Goal: Task Accomplishment & Management: Complete application form

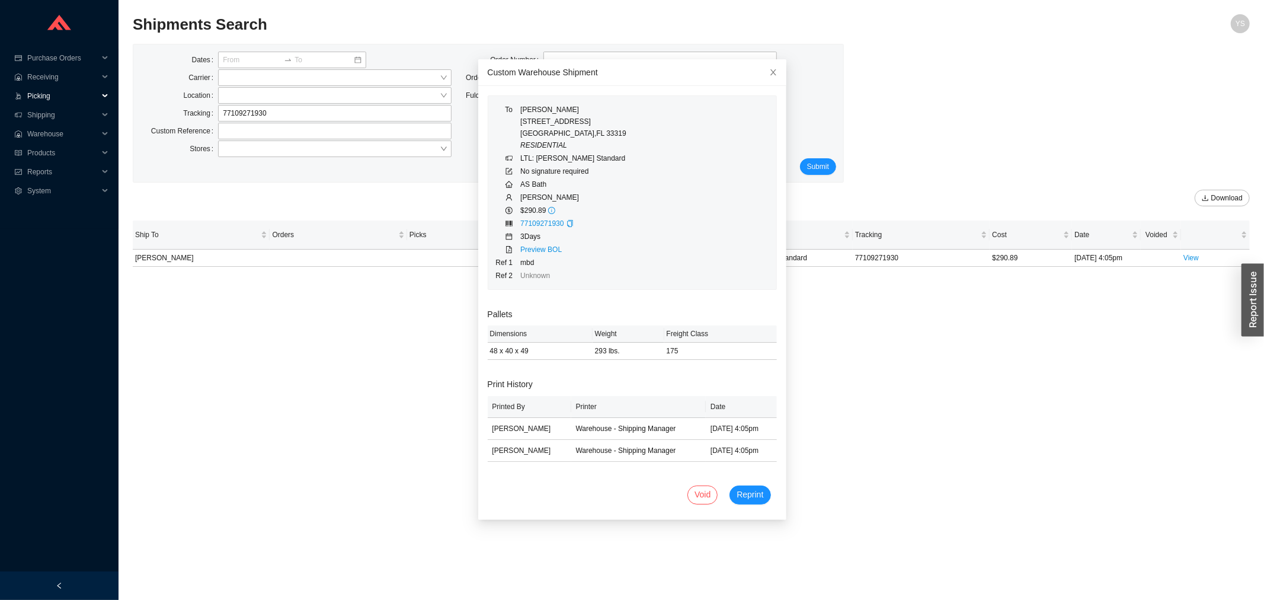
click at [63, 97] on span "Picking" at bounding box center [62, 95] width 71 height 19
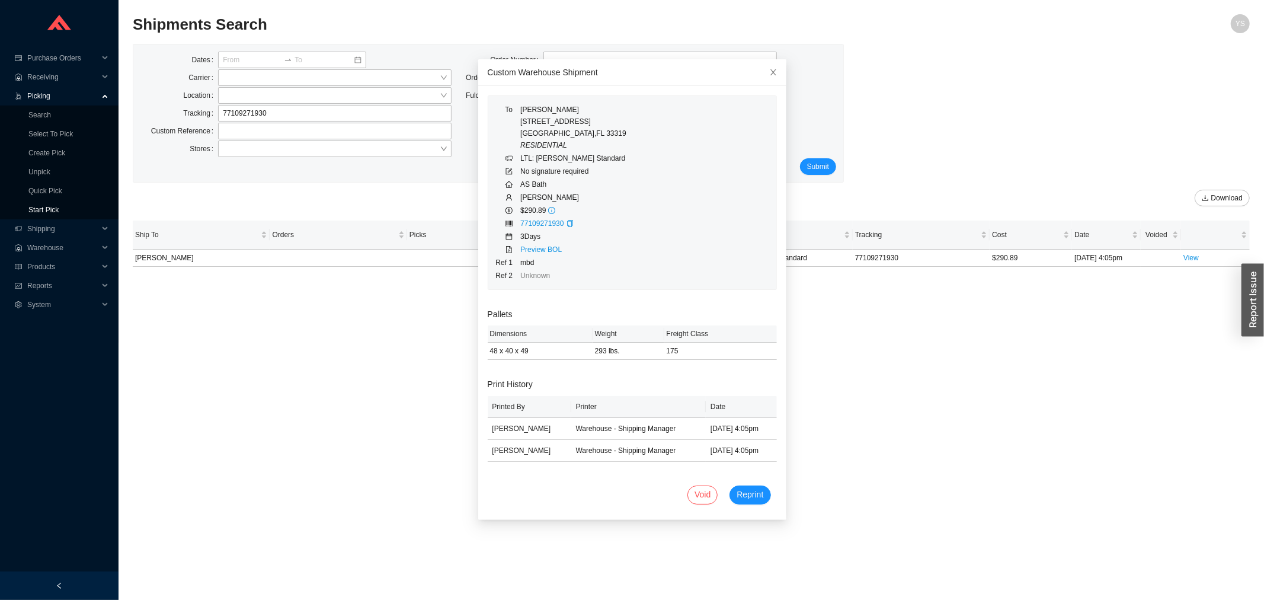
click at [54, 206] on link "Start Pick" at bounding box center [43, 210] width 30 height 8
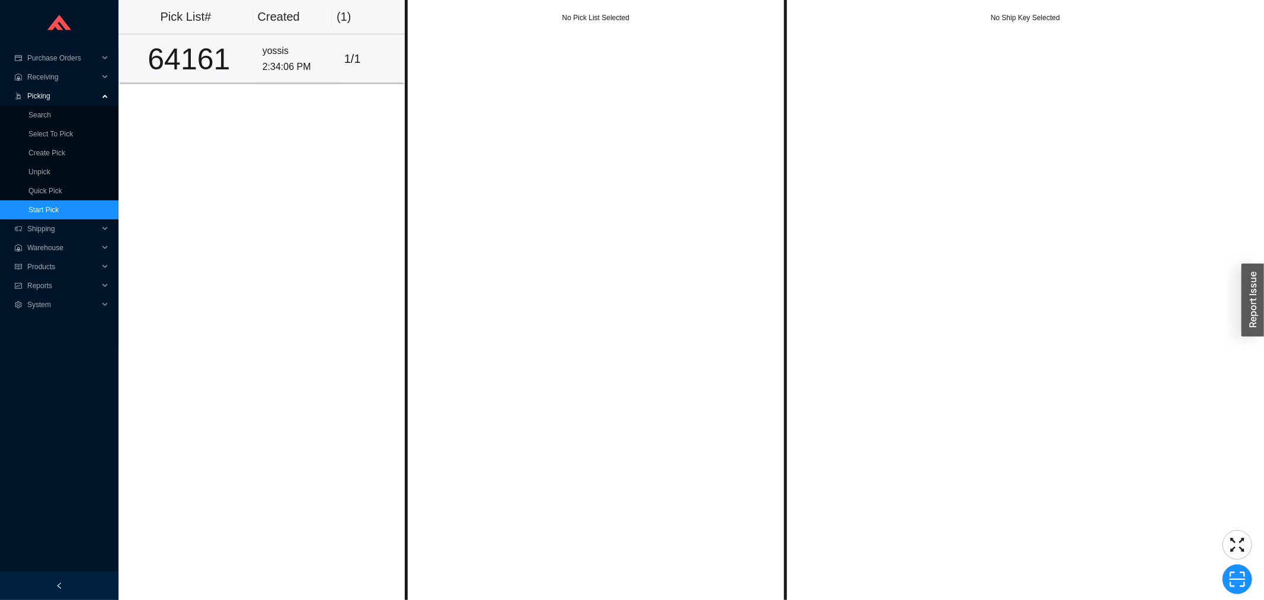
click at [268, 69] on div "2:34:06 PM" at bounding box center [298, 67] width 72 height 16
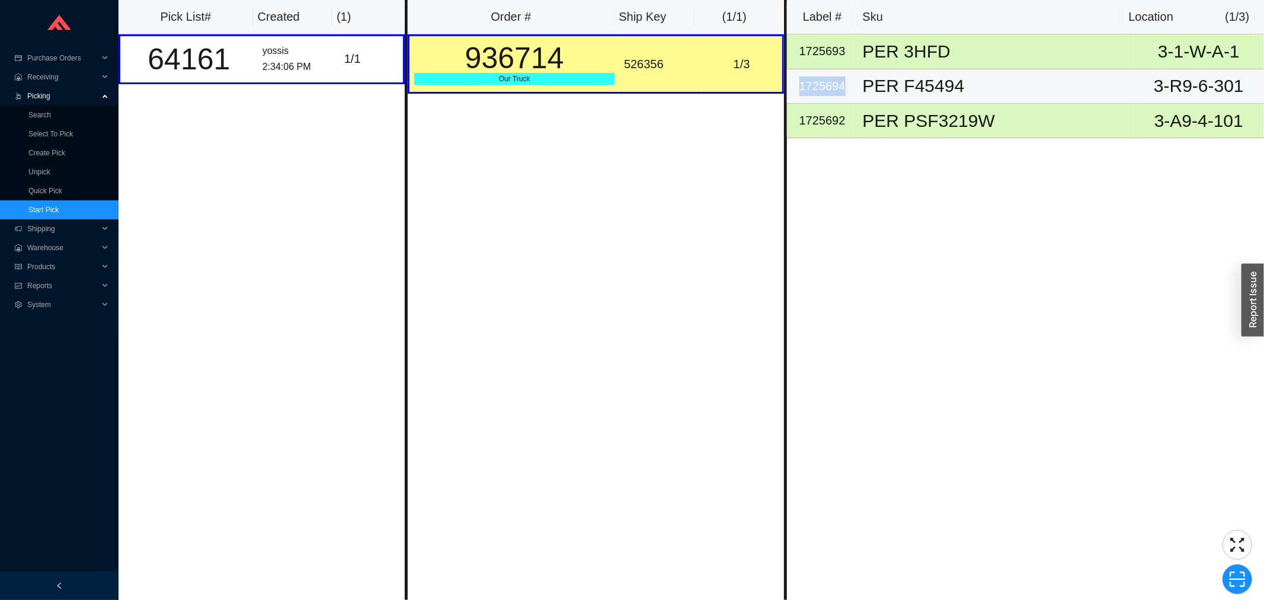
drag, startPoint x: 847, startPoint y: 84, endPoint x: 802, endPoint y: 80, distance: 45.8
click at [802, 80] on div "1725694" at bounding box center [822, 86] width 62 height 20
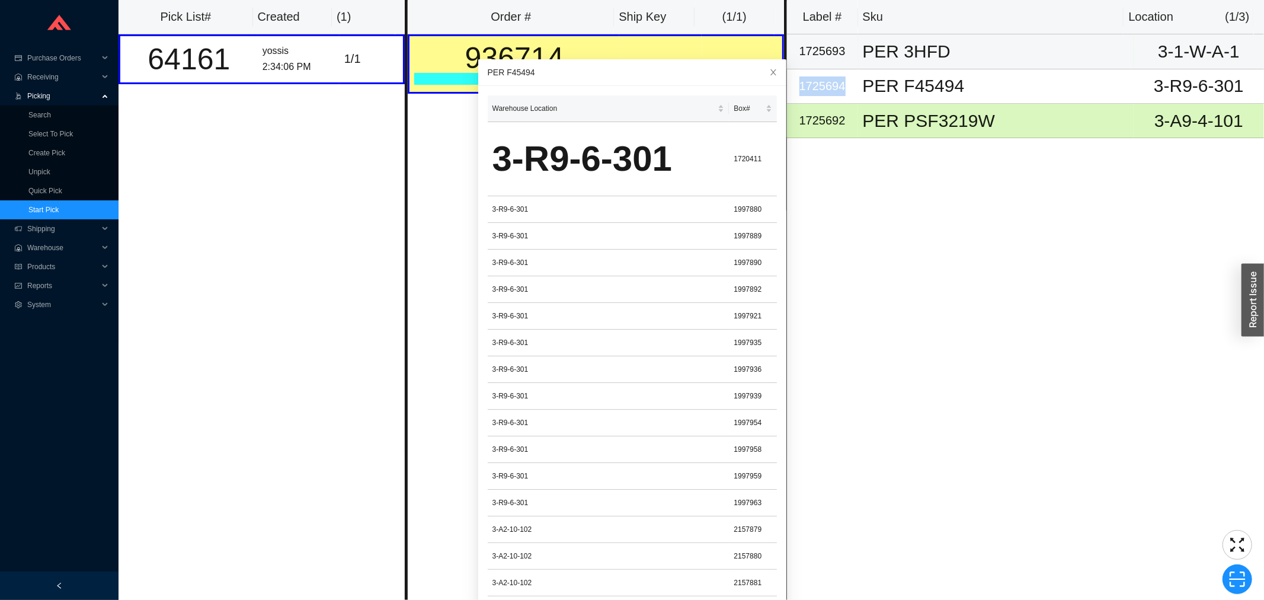
copy div "1725694"
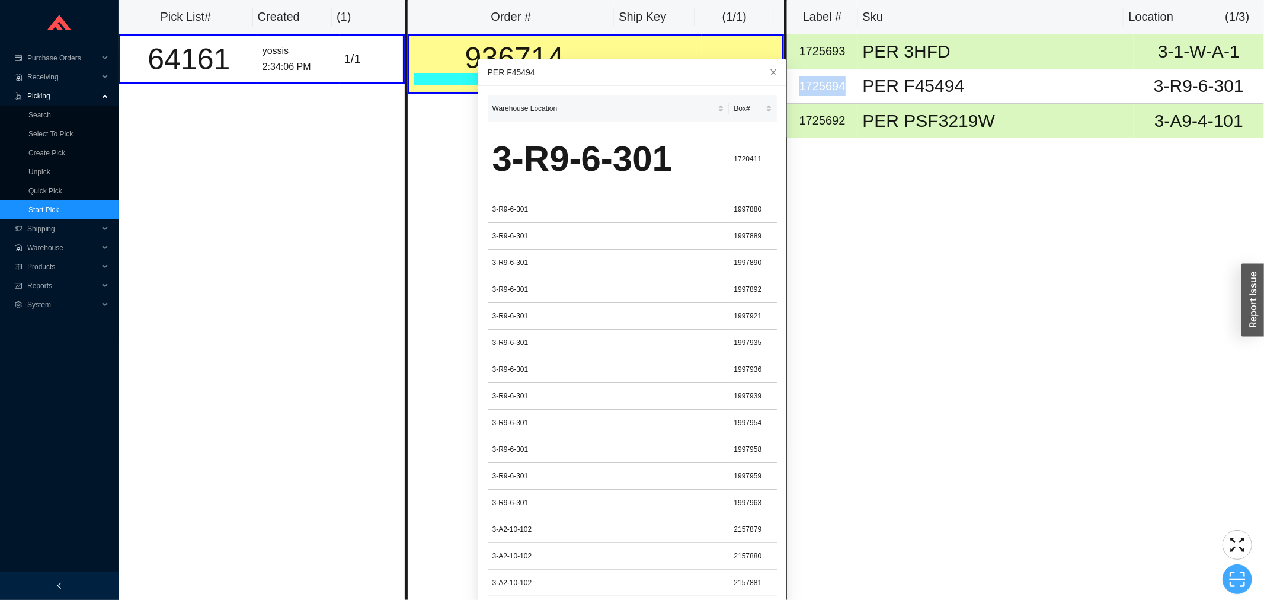
click at [1227, 576] on span "scan" at bounding box center [1237, 579] width 28 height 18
type input "bn1725694"
click button "Scan" at bounding box center [1237, 579] width 30 height 17
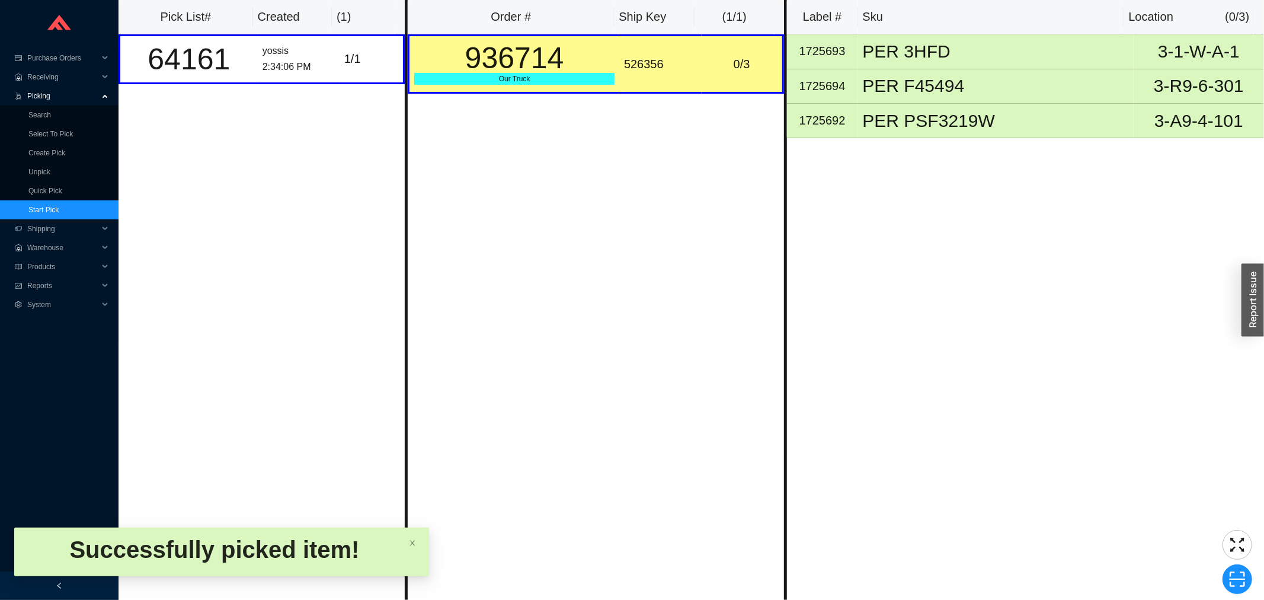
click at [627, 70] on div "526356" at bounding box center [660, 65] width 73 height 20
copy div "526356"
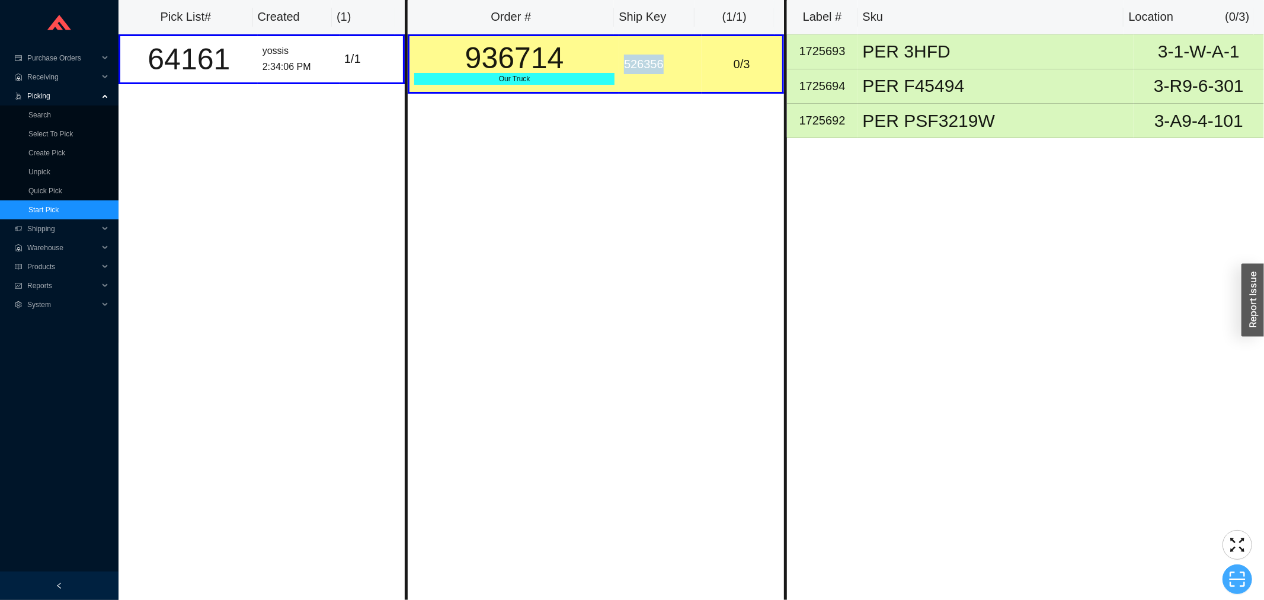
click at [1242, 572] on icon "scan" at bounding box center [1237, 578] width 16 height 15
type input "slkk526356"
click button "Scan" at bounding box center [1237, 579] width 30 height 17
click at [1230, 578] on icon "scan" at bounding box center [1237, 579] width 18 height 18
type input "sk526356"
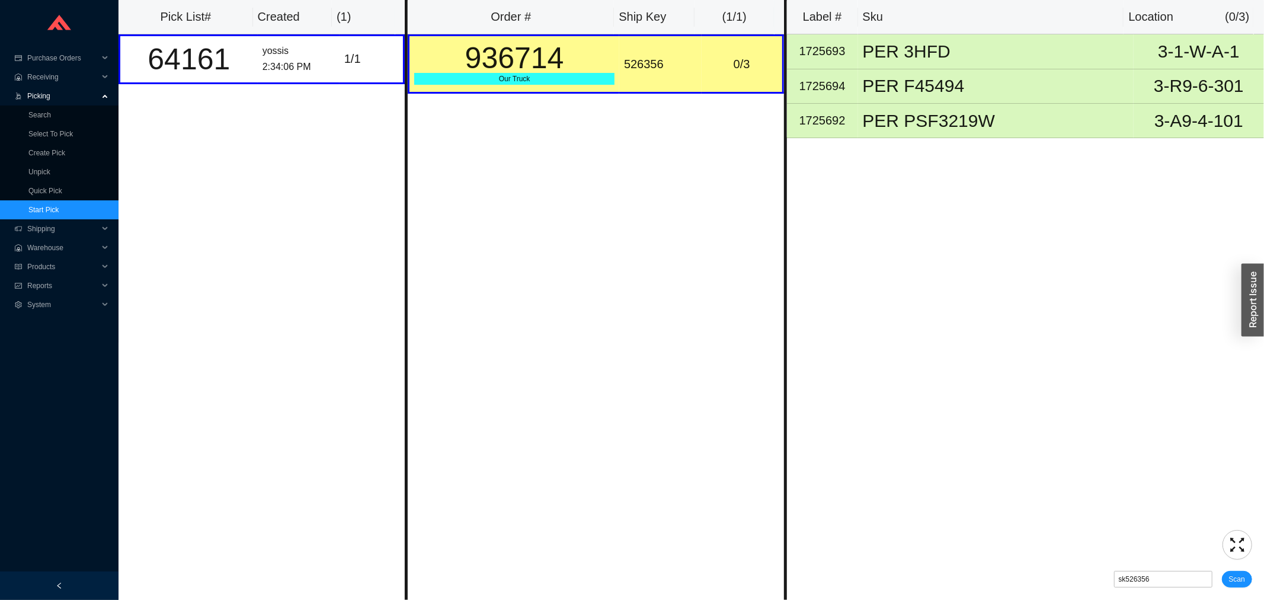
click button "Scan" at bounding box center [1237, 579] width 30 height 17
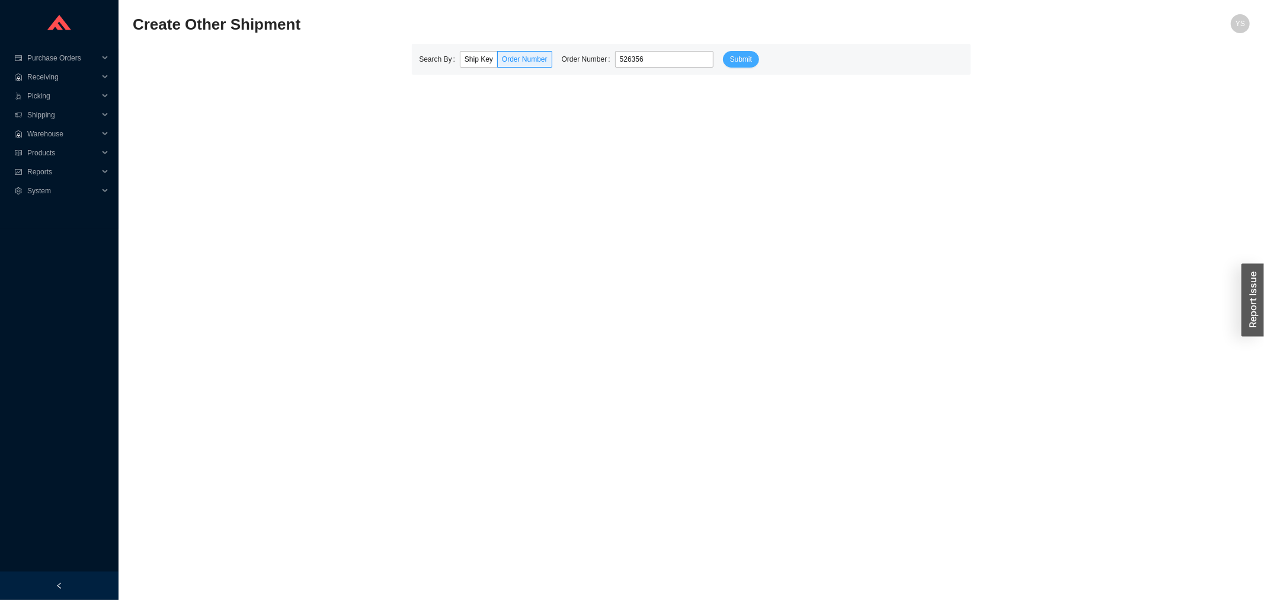
type input "526356"
click at [731, 60] on span "Submit" at bounding box center [741, 59] width 22 height 12
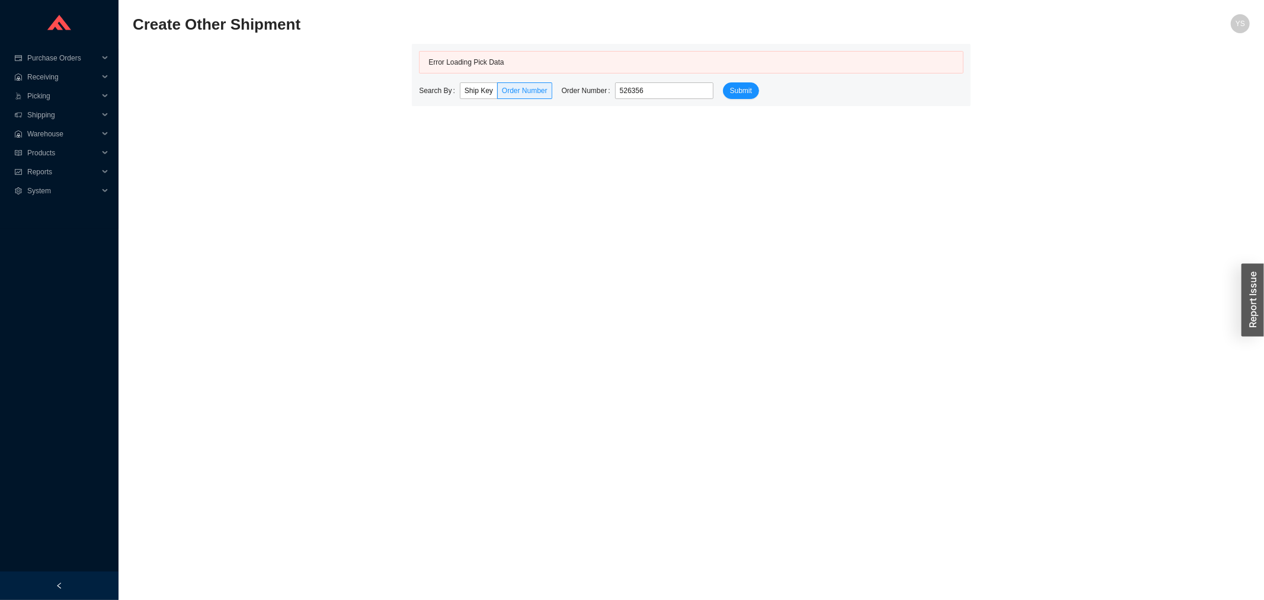
click at [450, 90] on label "Search By" at bounding box center [439, 90] width 41 height 17
click at [474, 90] on span "Ship Key" at bounding box center [478, 90] width 28 height 8
click at [460, 93] on input "Ship Key" at bounding box center [460, 93] width 0 height 0
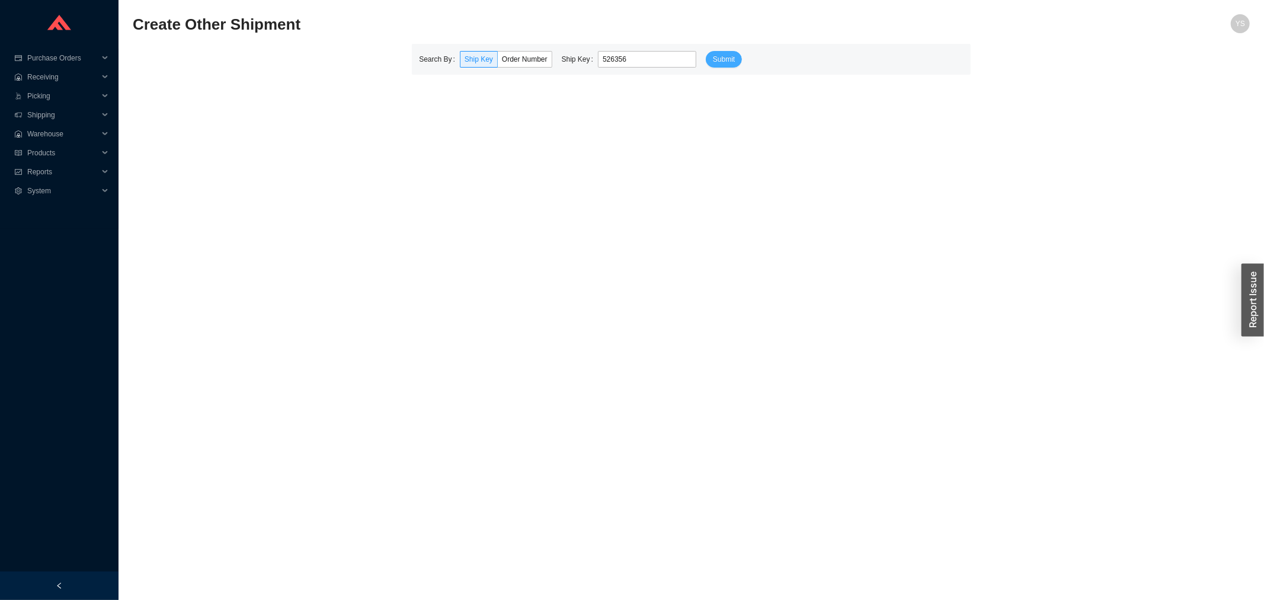
type input "526356"
click at [713, 58] on span "Submit" at bounding box center [724, 59] width 22 height 12
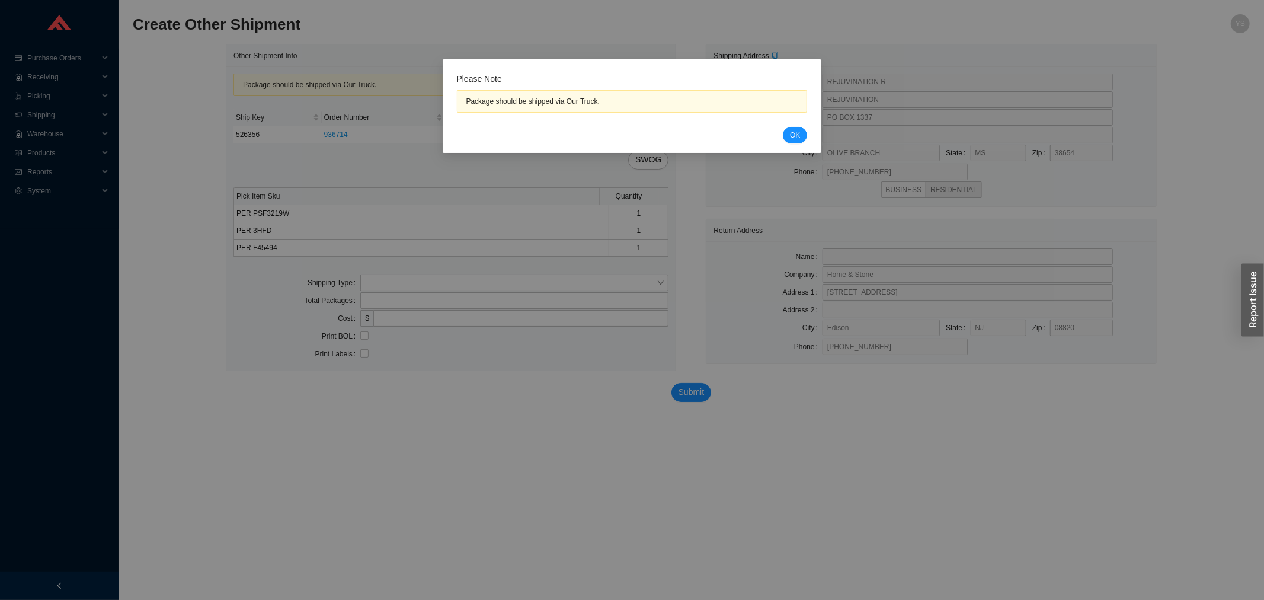
click at [782, 128] on div "Cancel OK" at bounding box center [632, 135] width 351 height 17
click at [788, 132] on button "OK" at bounding box center [795, 135] width 24 height 17
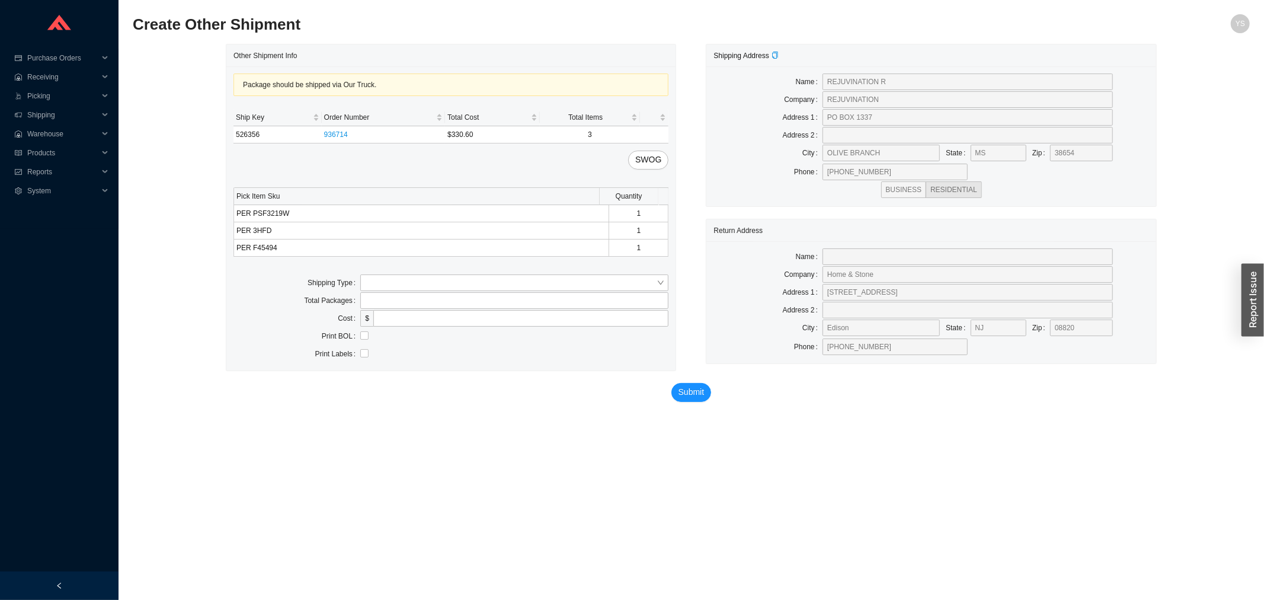
click at [379, 271] on div "Package should be shipped via Our Truck. Ship Key Order Number Total Cost Total…" at bounding box center [450, 218] width 449 height 304
drag, startPoint x: 377, startPoint y: 283, endPoint x: 378, endPoint y: 289, distance: 6.0
click at [378, 283] on input "search" at bounding box center [510, 282] width 291 height 15
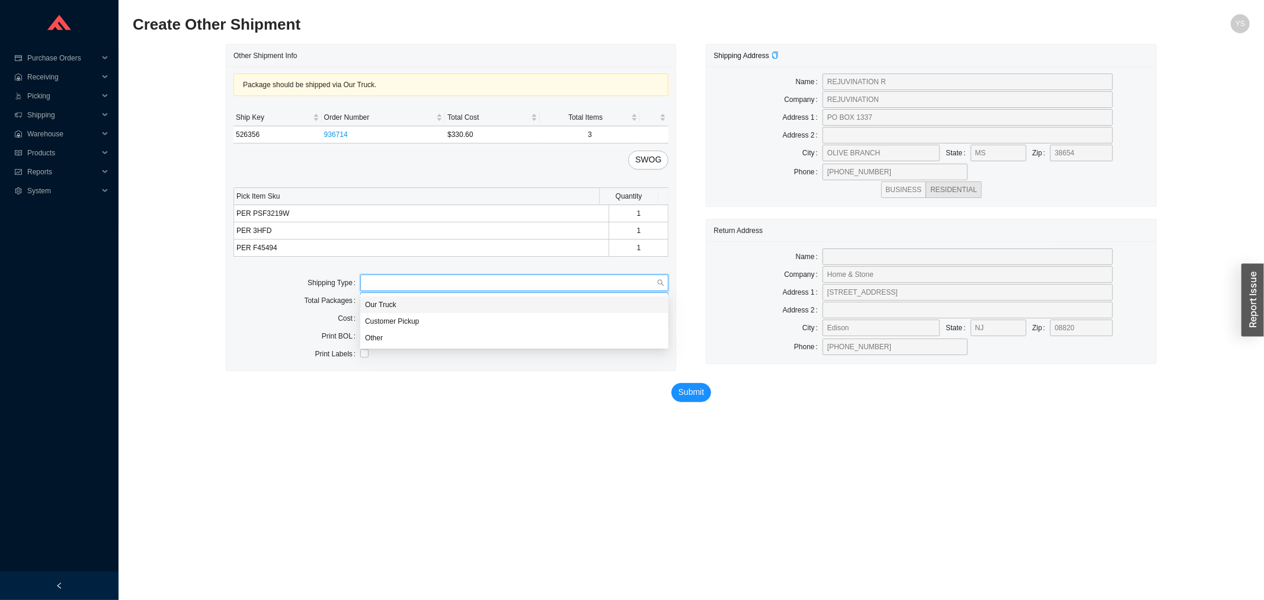
drag, startPoint x: 378, startPoint y: 289, endPoint x: 380, endPoint y: 303, distance: 13.7
click at [380, 299] on div "Our Truck" at bounding box center [514, 304] width 299 height 11
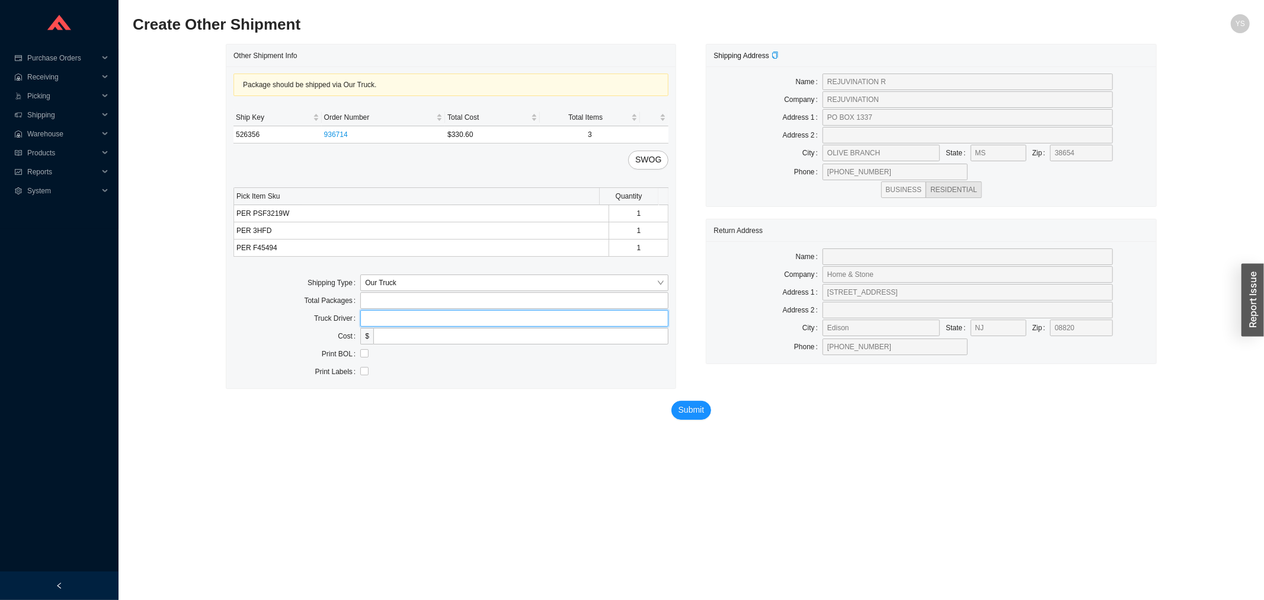
click at [386, 322] on input "text" at bounding box center [514, 318] width 308 height 17
drag, startPoint x: 393, startPoint y: 267, endPoint x: 394, endPoint y: 281, distance: 13.6
click at [394, 267] on div "Package should be shipped via Our Truck. Ship Key Order Number Total Cost Total…" at bounding box center [450, 227] width 449 height 322
click at [393, 285] on span "Our Truck" at bounding box center [514, 282] width 299 height 15
click at [397, 335] on div "Other" at bounding box center [514, 337] width 299 height 11
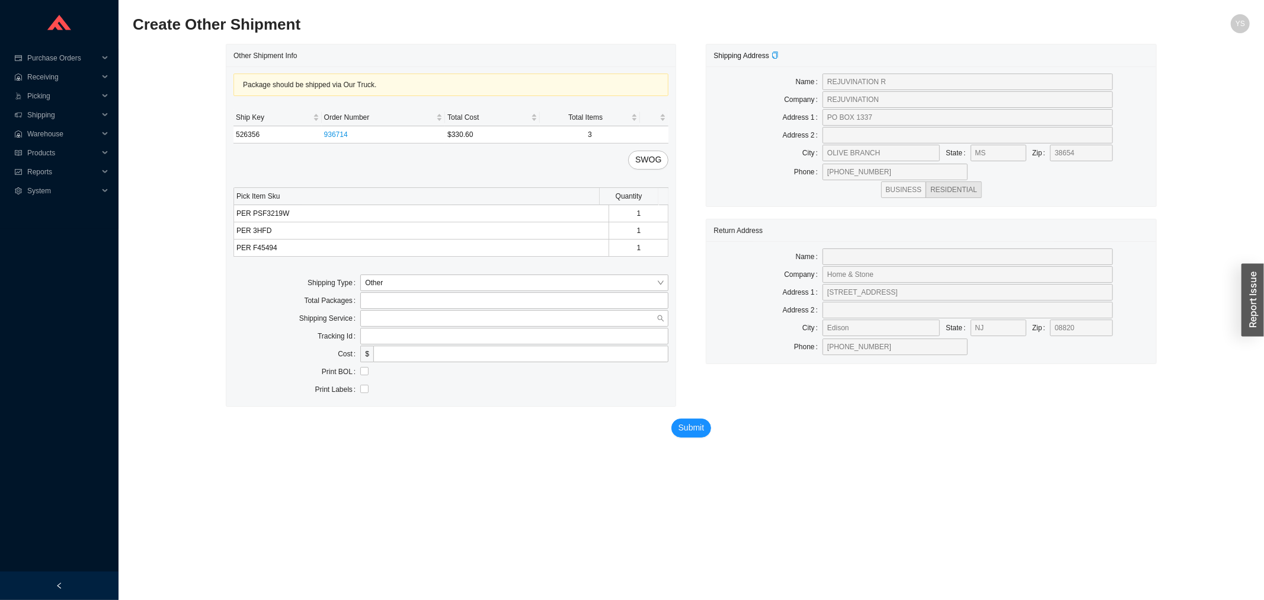
click at [394, 324] on input "search" at bounding box center [510, 317] width 291 height 15
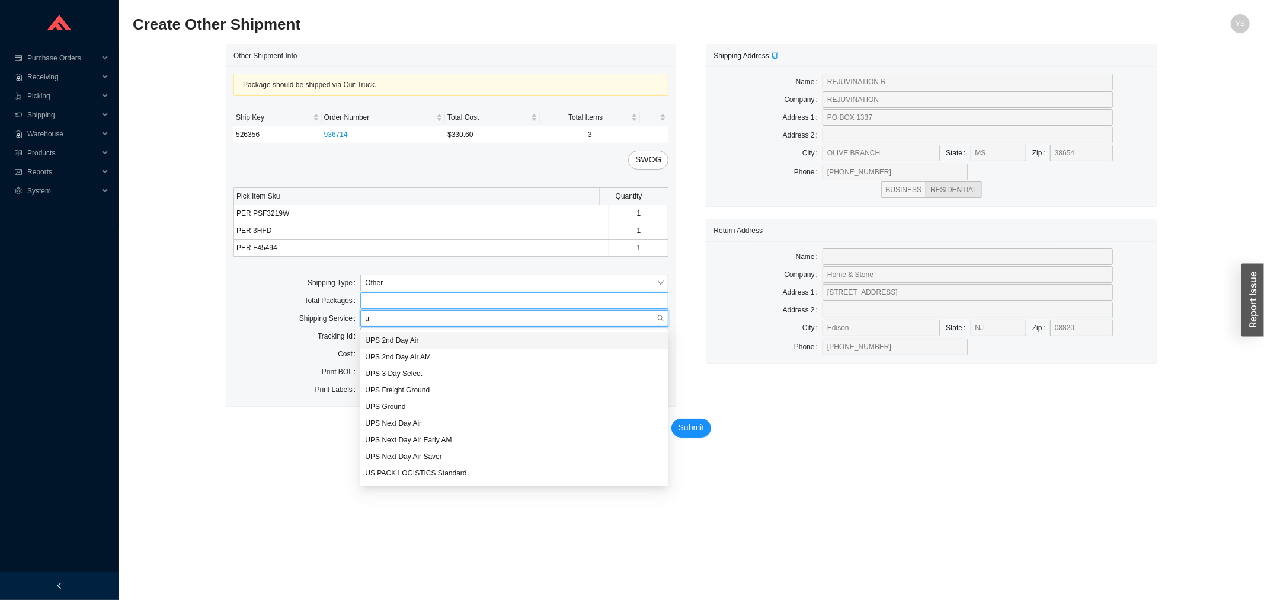
type input "up"
click at [424, 403] on div "UPS Ground" at bounding box center [514, 406] width 299 height 11
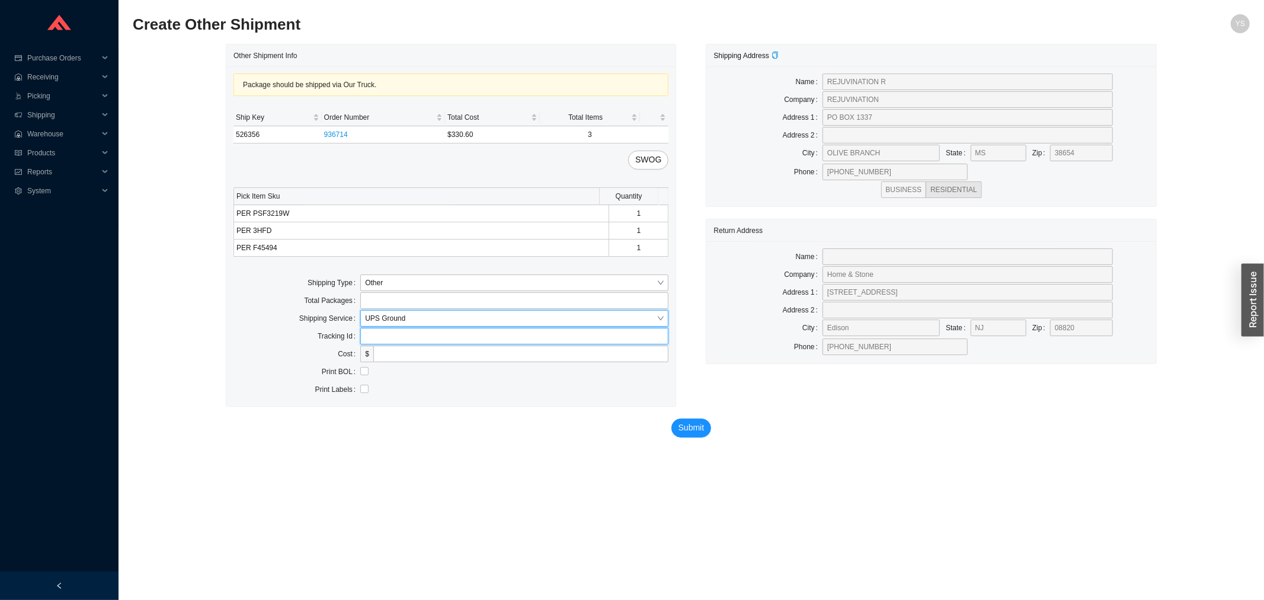
click at [389, 342] on input "text" at bounding box center [514, 336] width 308 height 17
type input "1Z379F250390850238"
click at [671, 418] on button "Submit" at bounding box center [691, 427] width 40 height 19
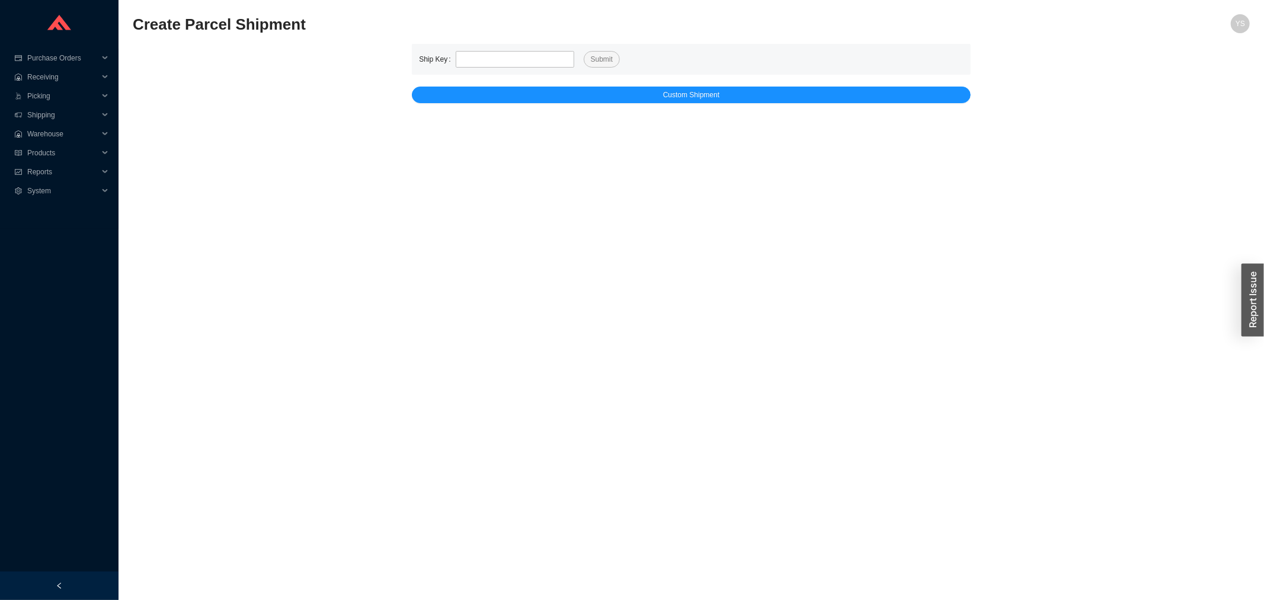
click at [495, 85] on div "Ship Key Submit Custom Shipment" at bounding box center [691, 73] width 559 height 59
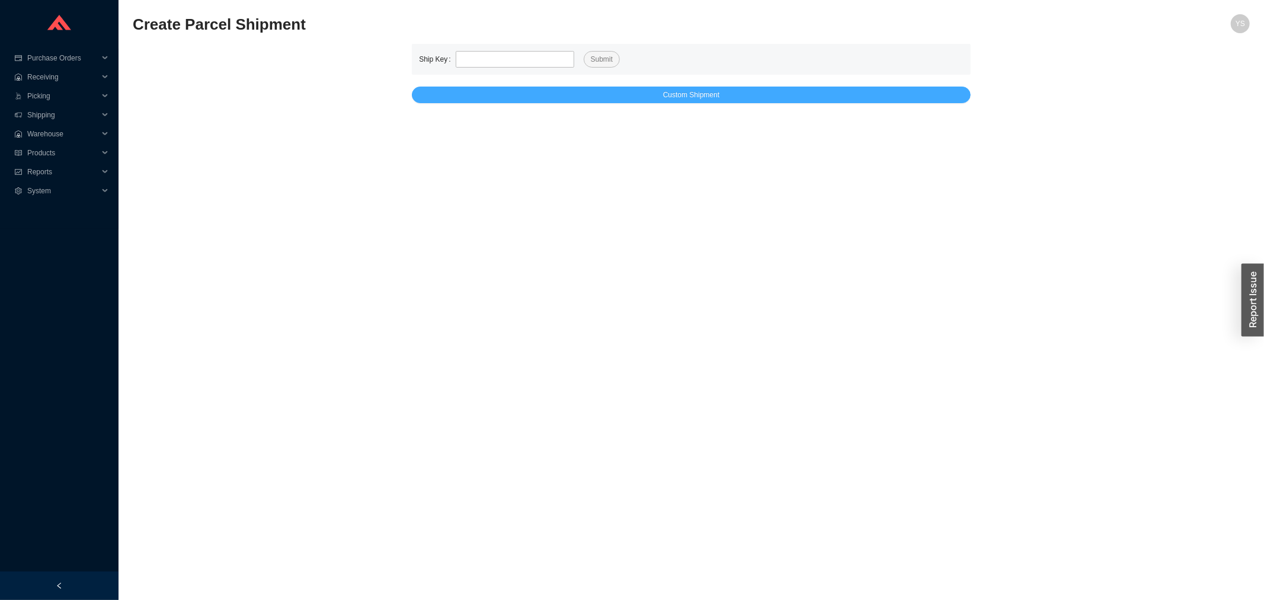
click at [495, 91] on button "Custom Shipment" at bounding box center [691, 94] width 559 height 17
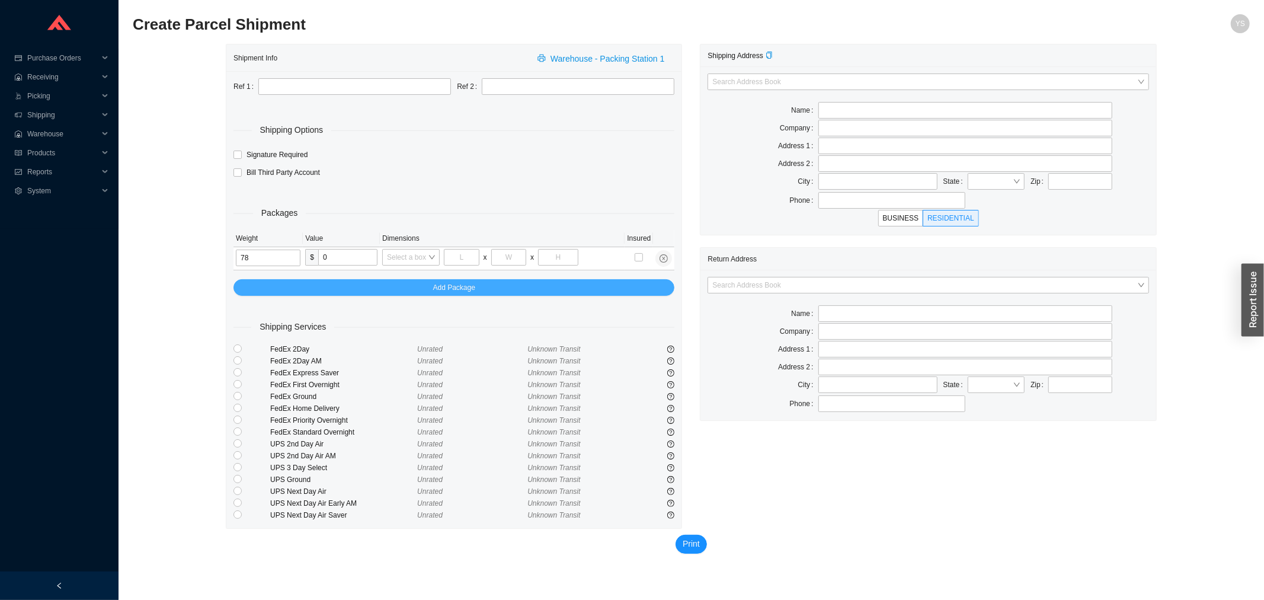
type input "78"
click at [288, 279] on div "Packages Weight Value Dimensions Insured 78 $ 0 Select a box x x Add Package" at bounding box center [453, 238] width 441 height 113
click at [288, 280] on button "Add Package" at bounding box center [453, 287] width 441 height 17
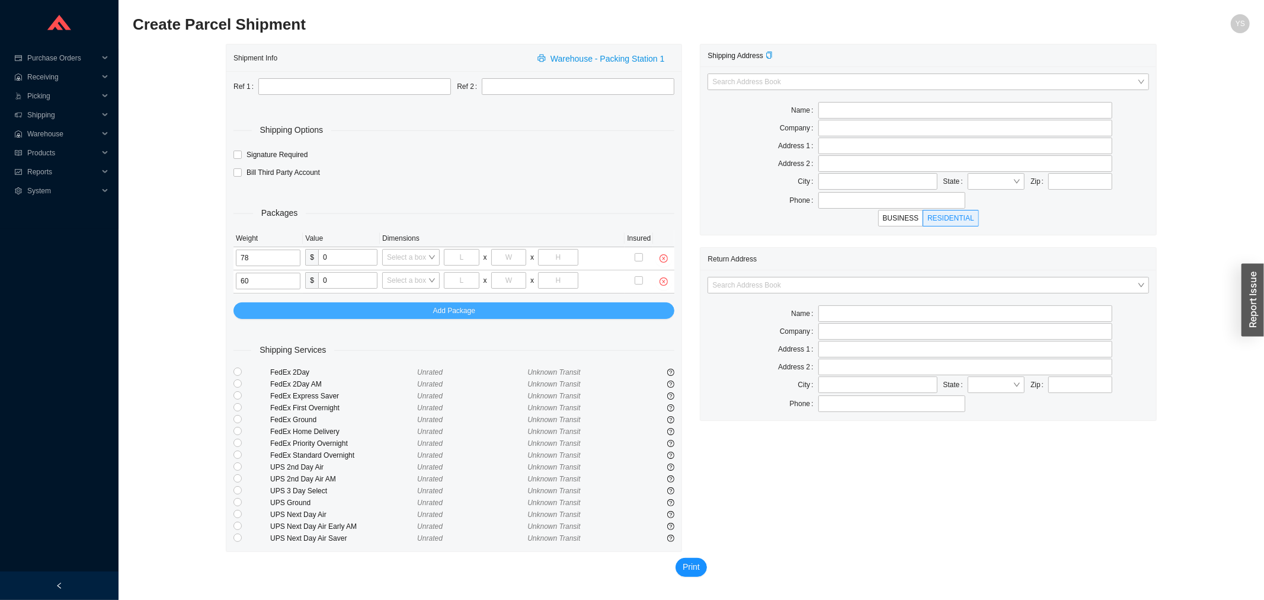
type input "60"
click at [404, 305] on button "Add Package" at bounding box center [453, 310] width 441 height 17
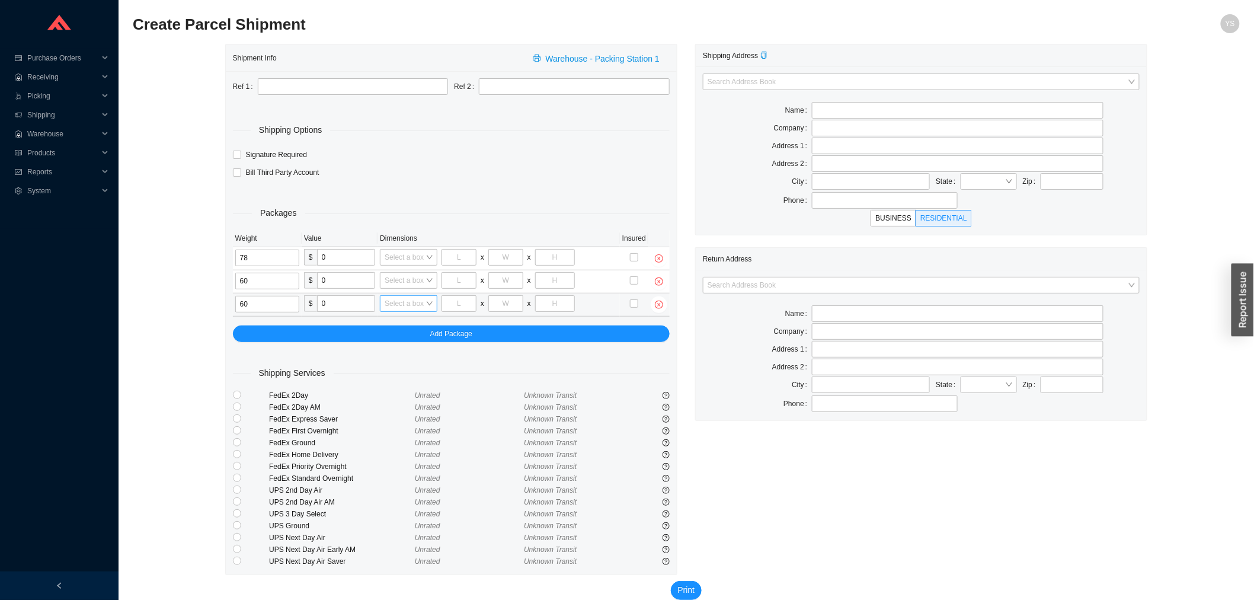
type input "6"
type input "8"
click at [452, 307] on input "tel" at bounding box center [458, 303] width 35 height 17
type input "51"
type input "19"
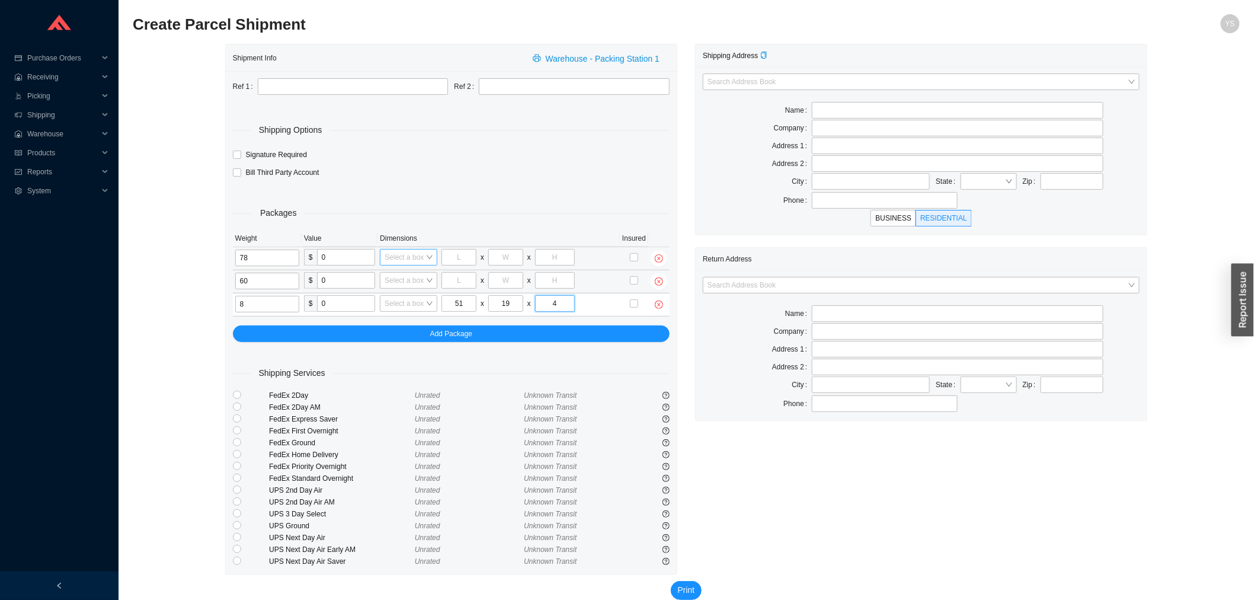
type input "4"
click at [411, 255] on input "search" at bounding box center [404, 256] width 41 height 15
type input "AS"
click at [413, 287] on div "C-ASB2" at bounding box center [407, 295] width 56 height 17
type input "34"
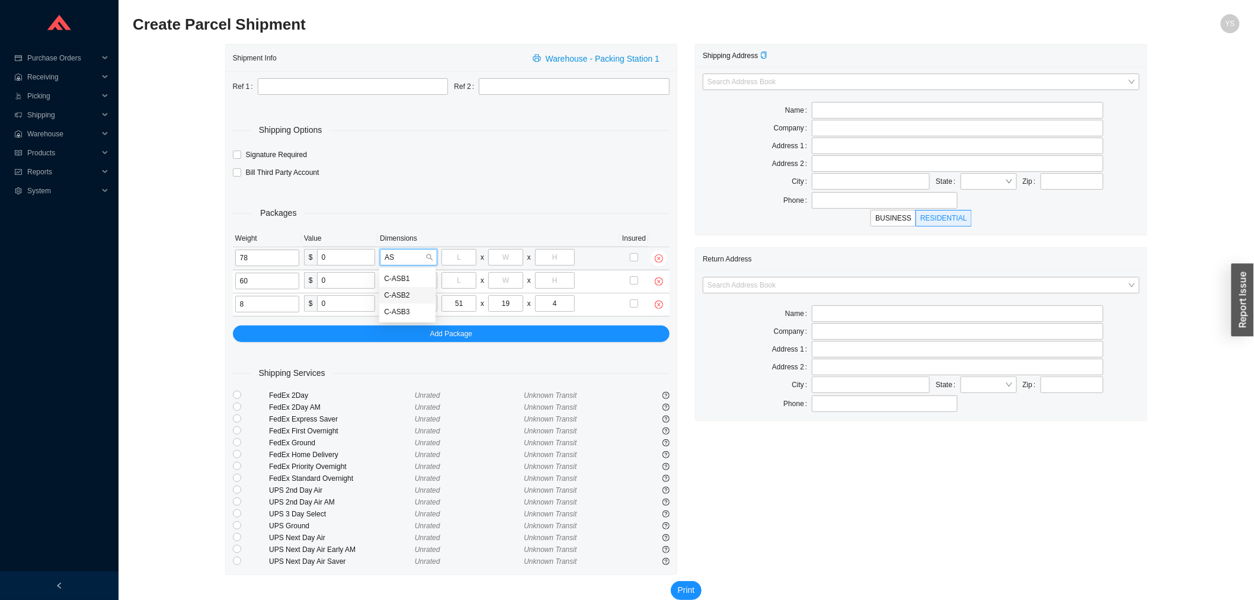
type input "24"
type input "15"
click at [409, 281] on input "search" at bounding box center [404, 280] width 41 height 15
type input "30"
click at [421, 315] on div "30 x 24 x 12" at bounding box center [407, 318] width 47 height 11
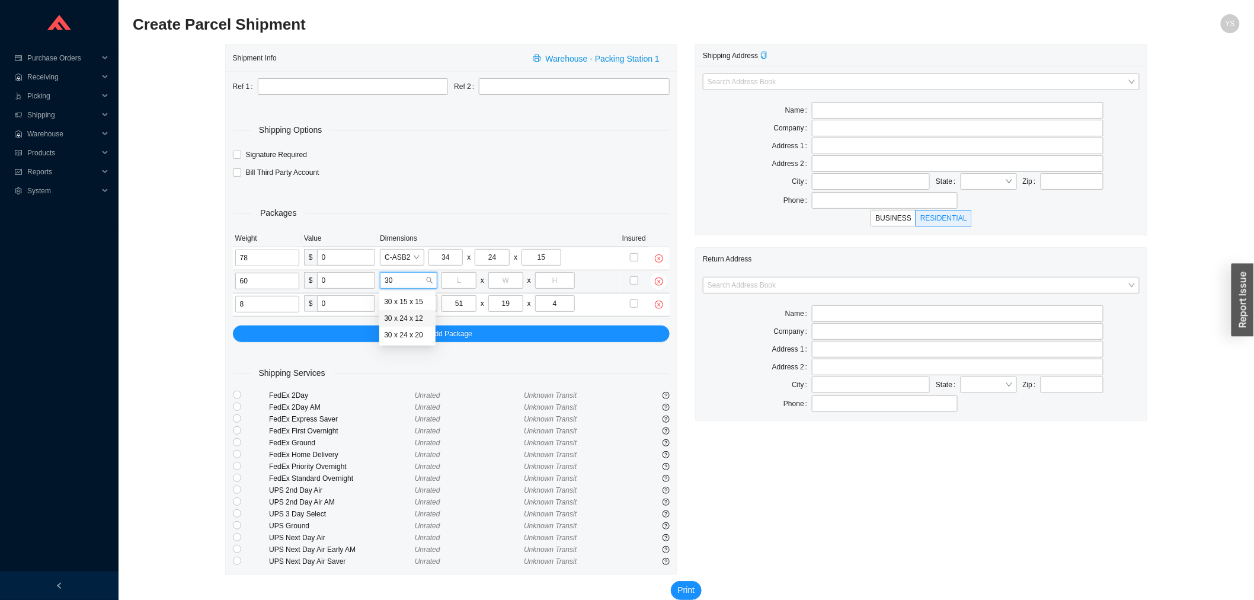
type input "30"
type input "24"
type input "12"
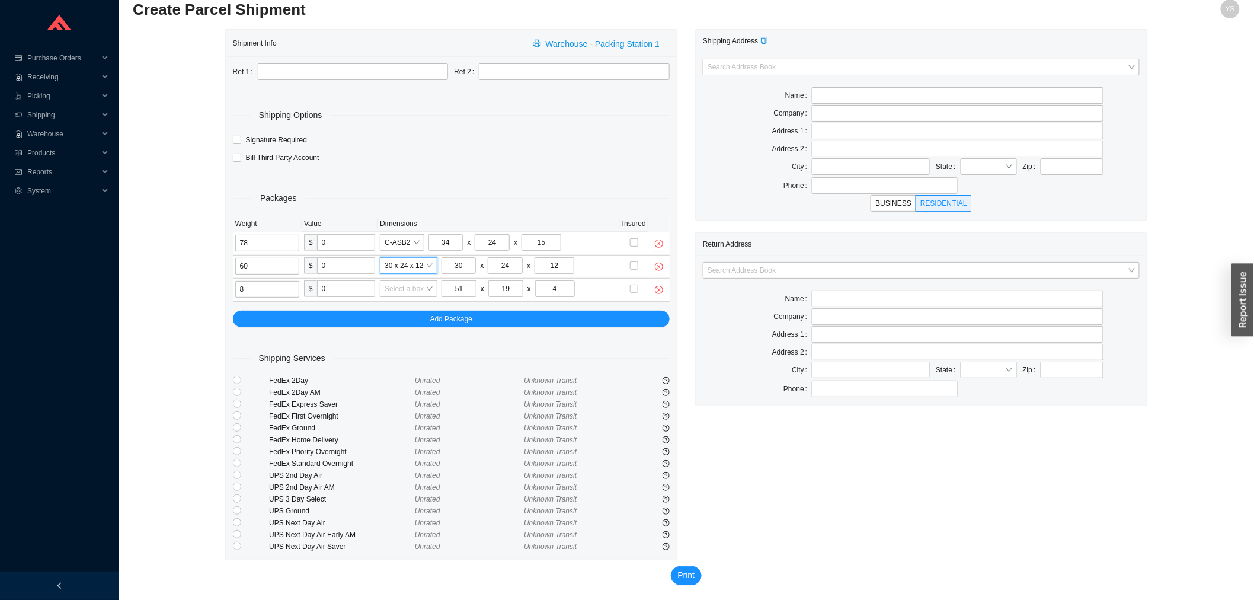
scroll to position [18, 0]
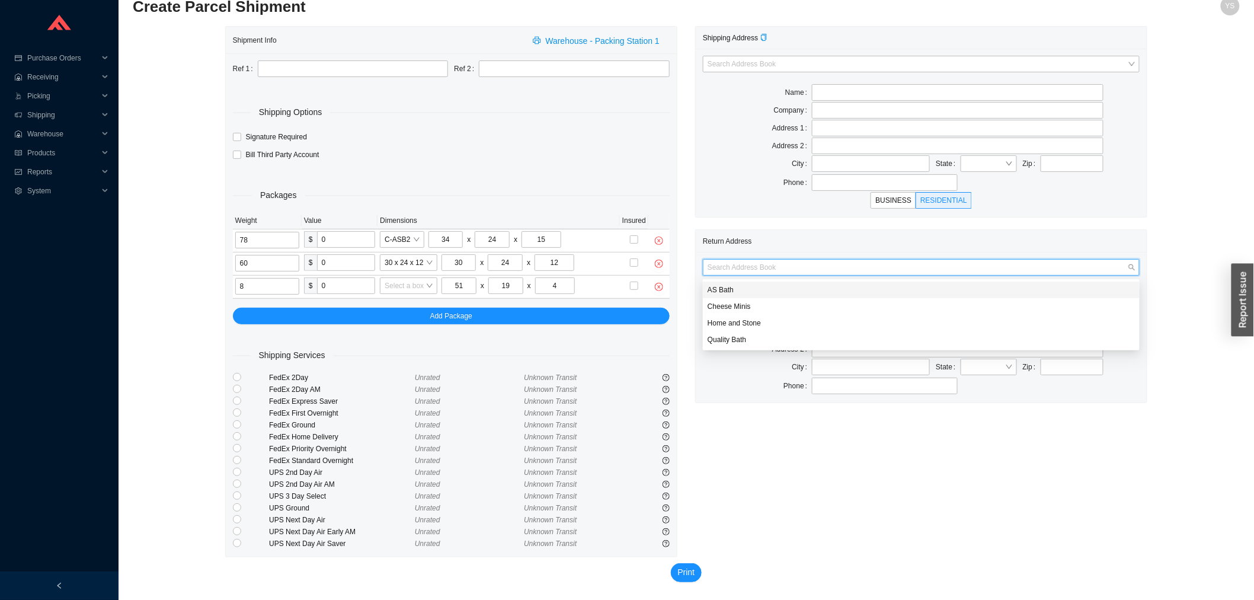
click at [732, 265] on input "search" at bounding box center [917, 266] width 420 height 15
click at [733, 294] on div "AS Bath" at bounding box center [921, 289] width 437 height 17
type input "AS Bath"
type input "39 Progress St"
type input "Edison"
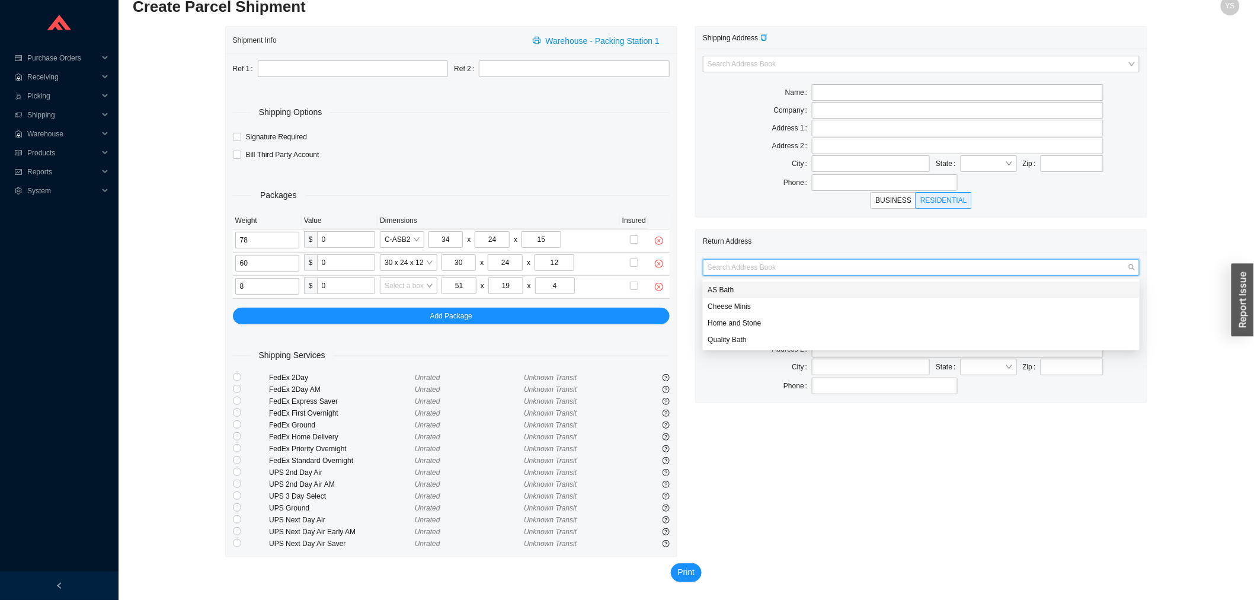
type input "08820"
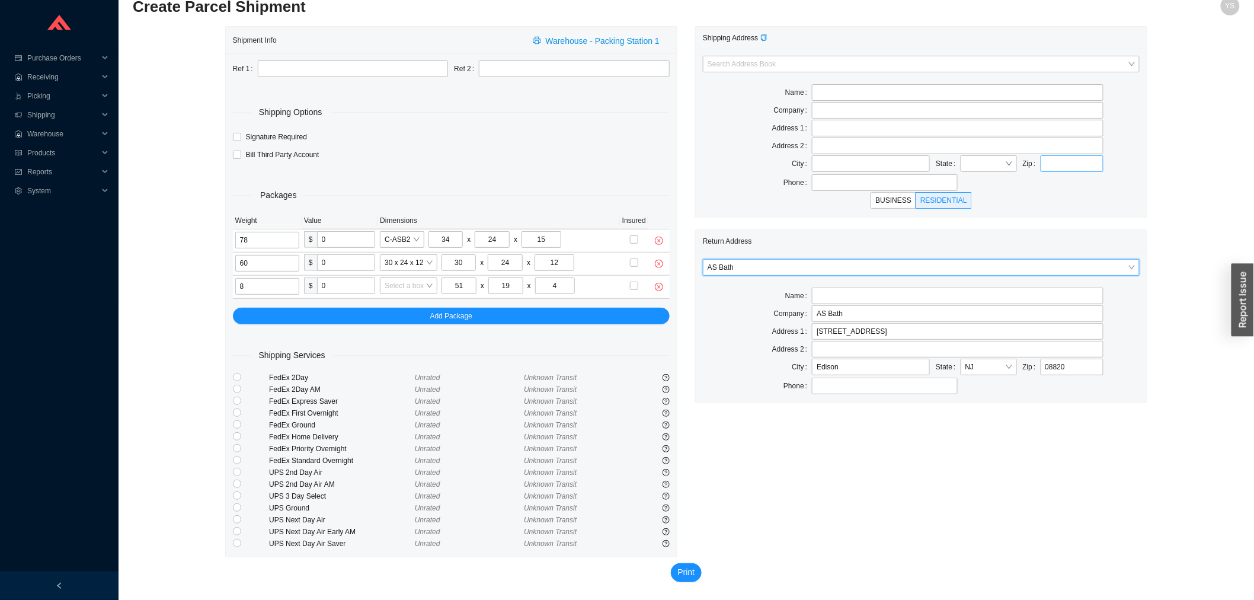
click at [1039, 165] on div "Zip" at bounding box center [1063, 163] width 81 height 17
click at [1050, 163] on input "text" at bounding box center [1071, 163] width 63 height 17
type input "92618"
type input "ROHL LLC"
type input "3 PARKER"
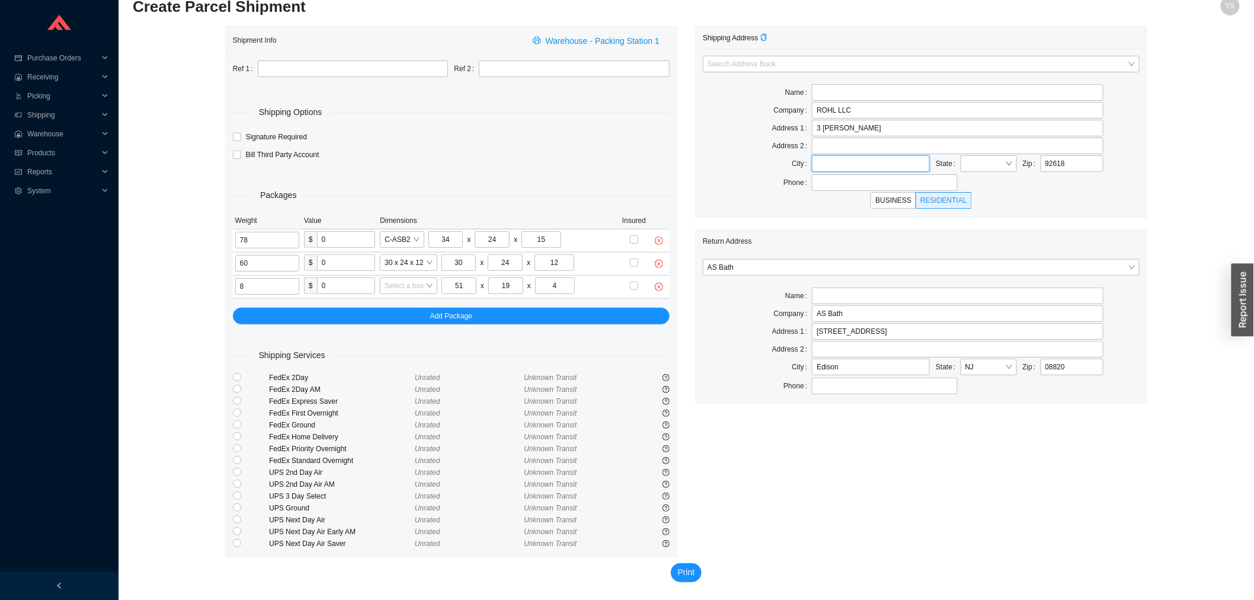
type input "IRVINE"
type input "CA"
type input "7145571933"
click at [445, 241] on input "34" at bounding box center [445, 239] width 35 height 17
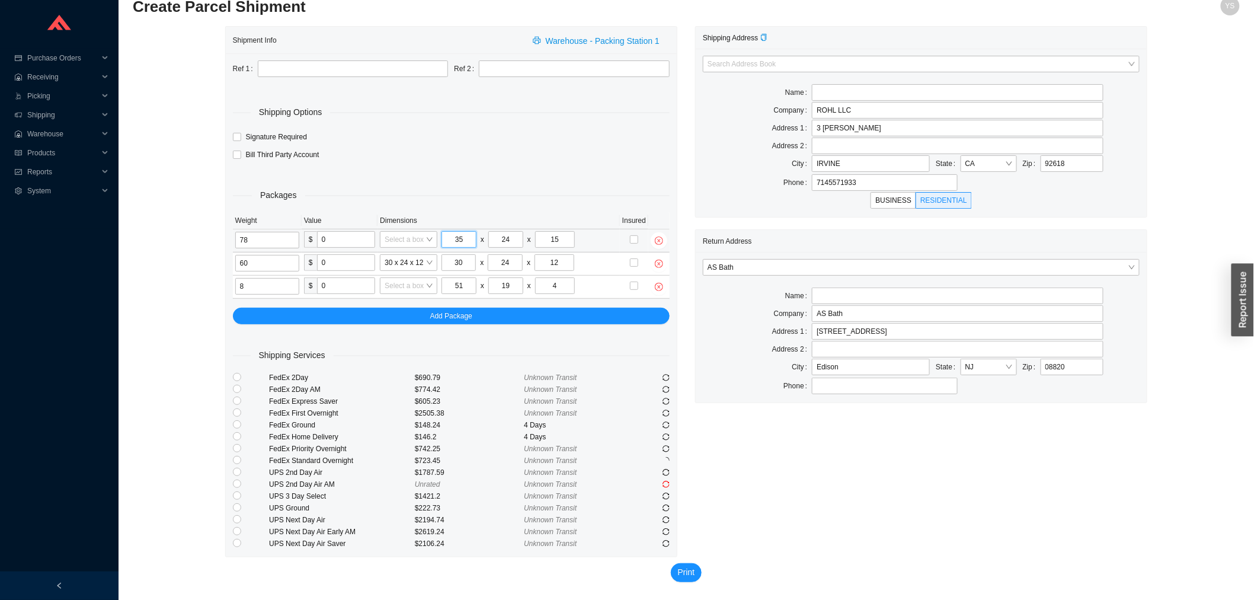
type input "35"
